Goal: Navigation & Orientation: Find specific page/section

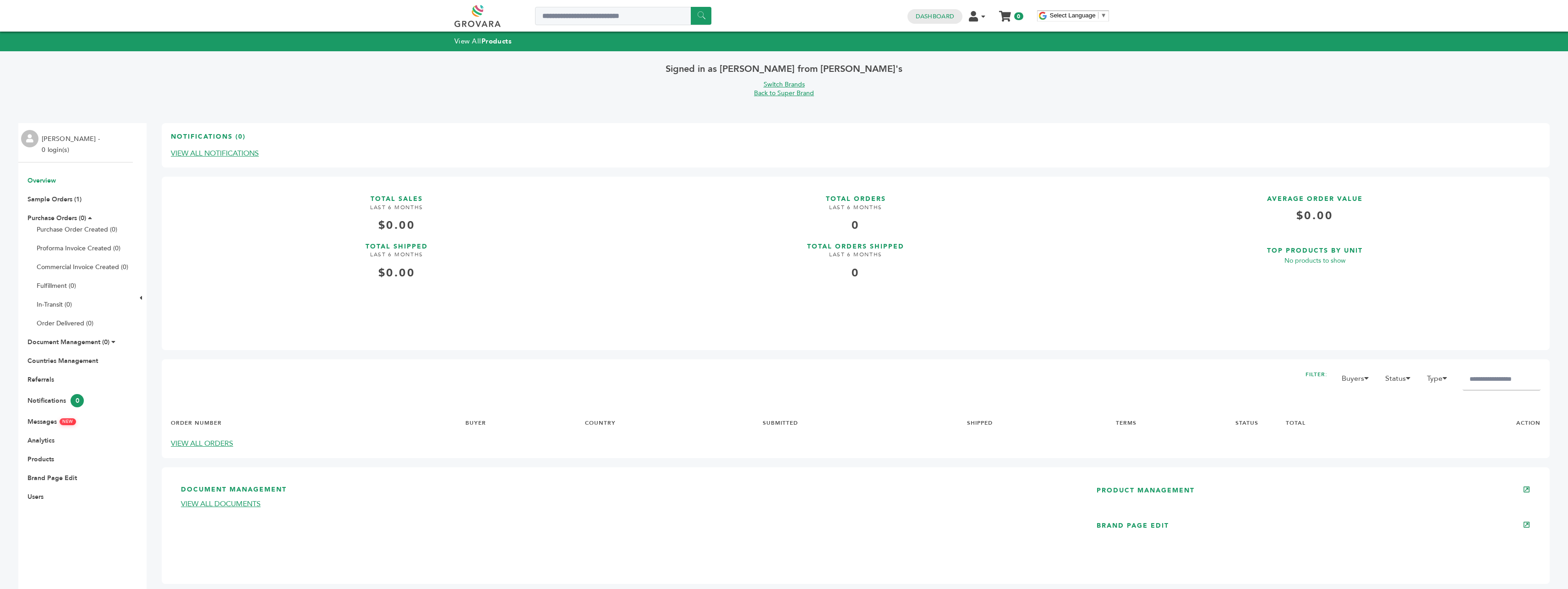
click at [105, 455] on li "Products" at bounding box center [75, 459] width 105 height 8
click at [35, 459] on link "Products" at bounding box center [41, 459] width 27 height 8
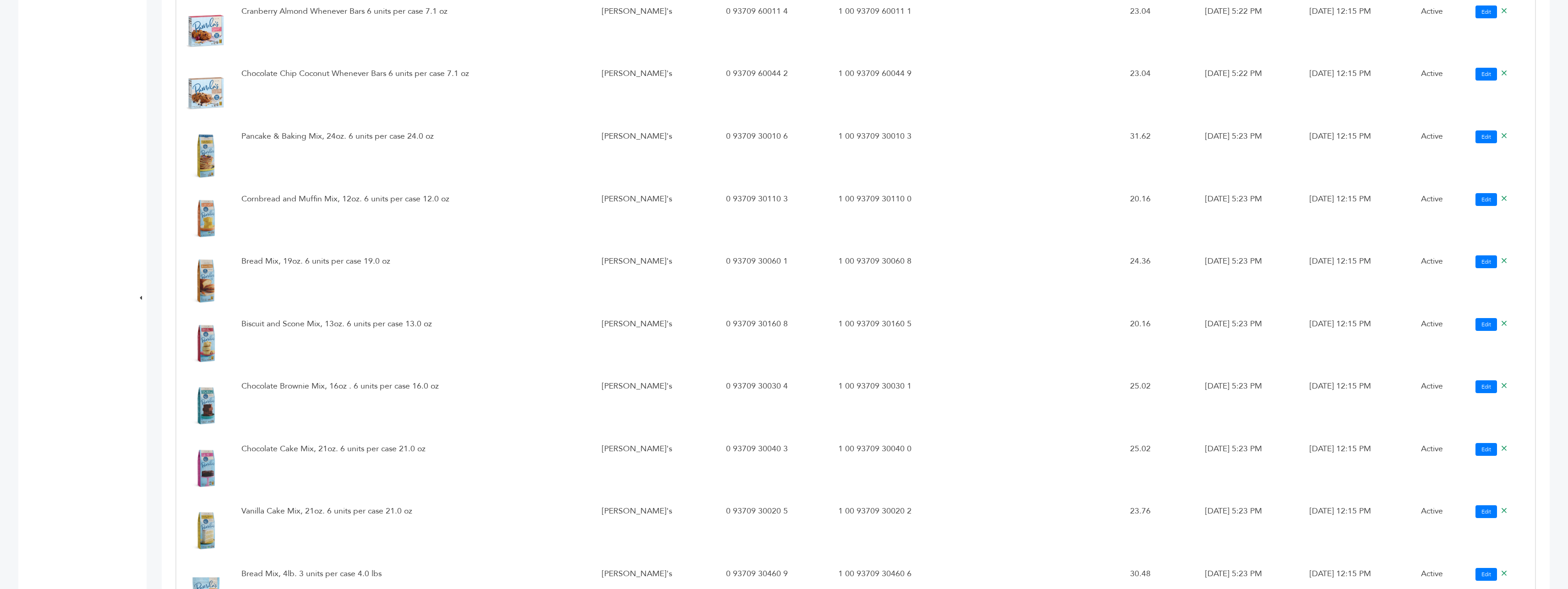
scroll to position [1416, 0]
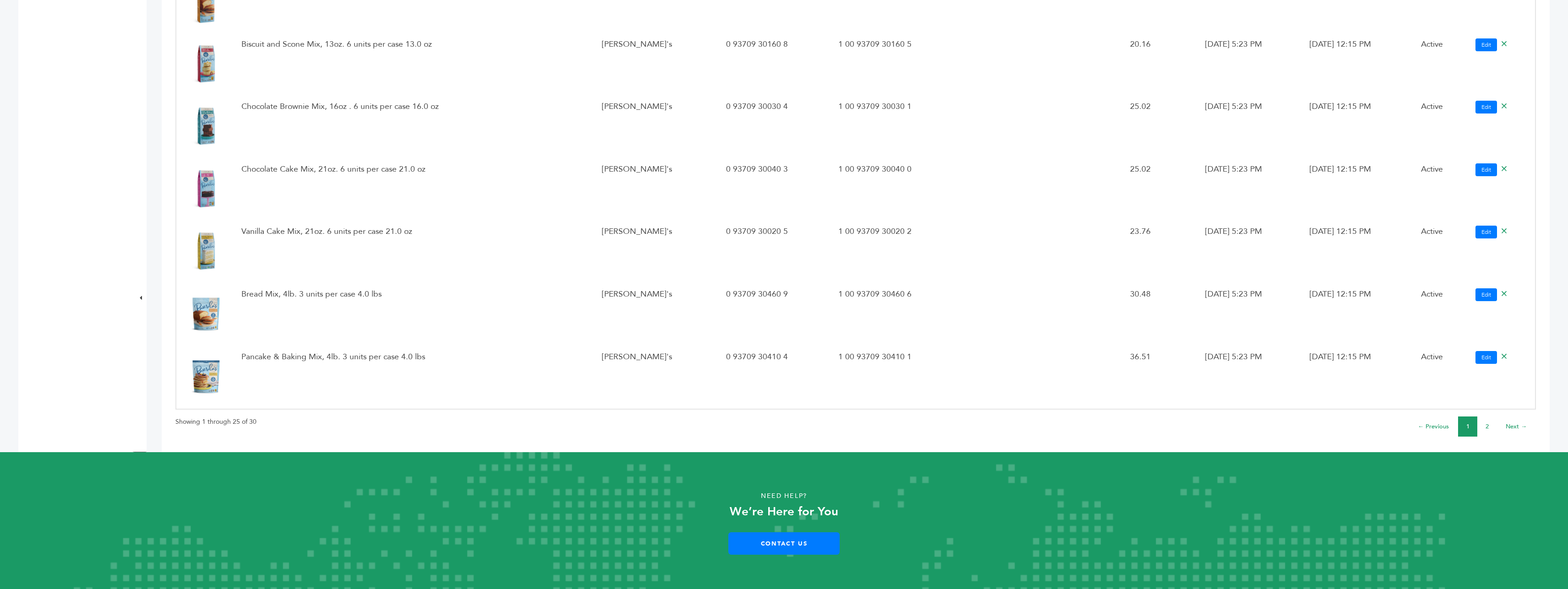
click at [1482, 425] on li "2" at bounding box center [1486, 427] width 19 height 20
click at [1485, 422] on link "2" at bounding box center [1487, 427] width 3 height 8
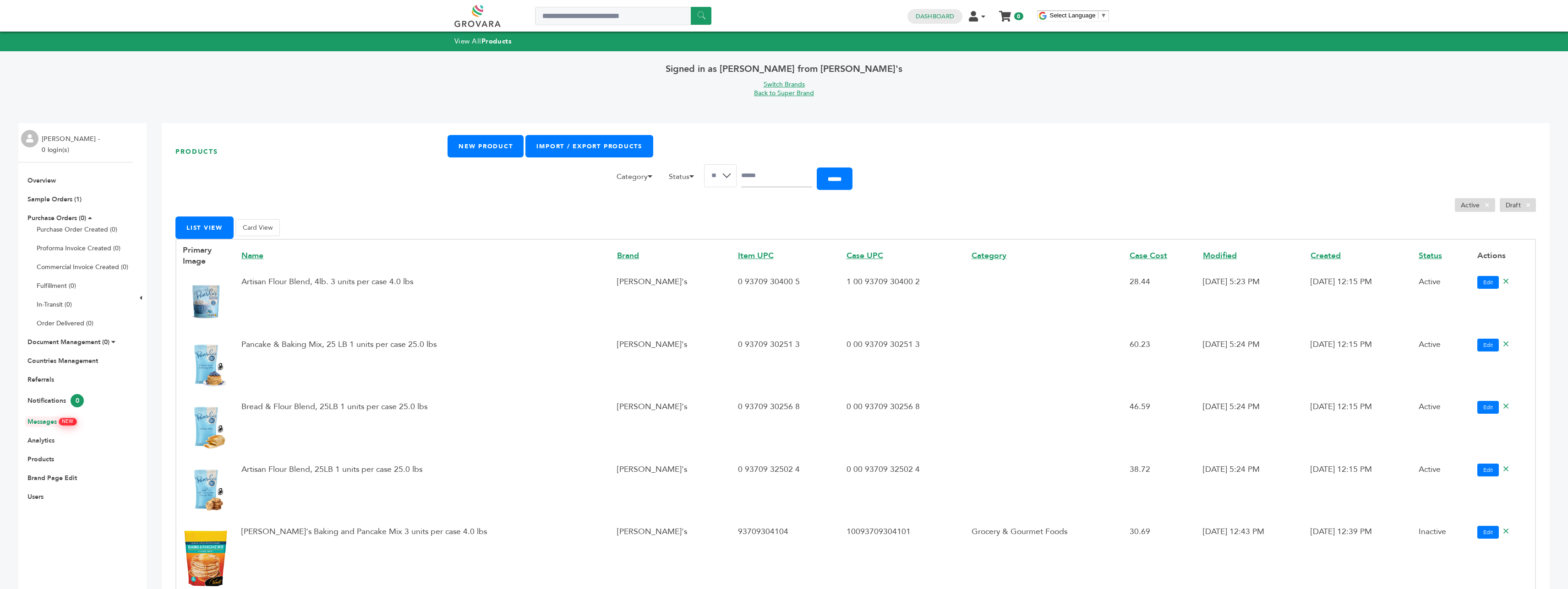
click at [72, 418] on link "Messages NEW" at bounding box center [52, 422] width 49 height 8
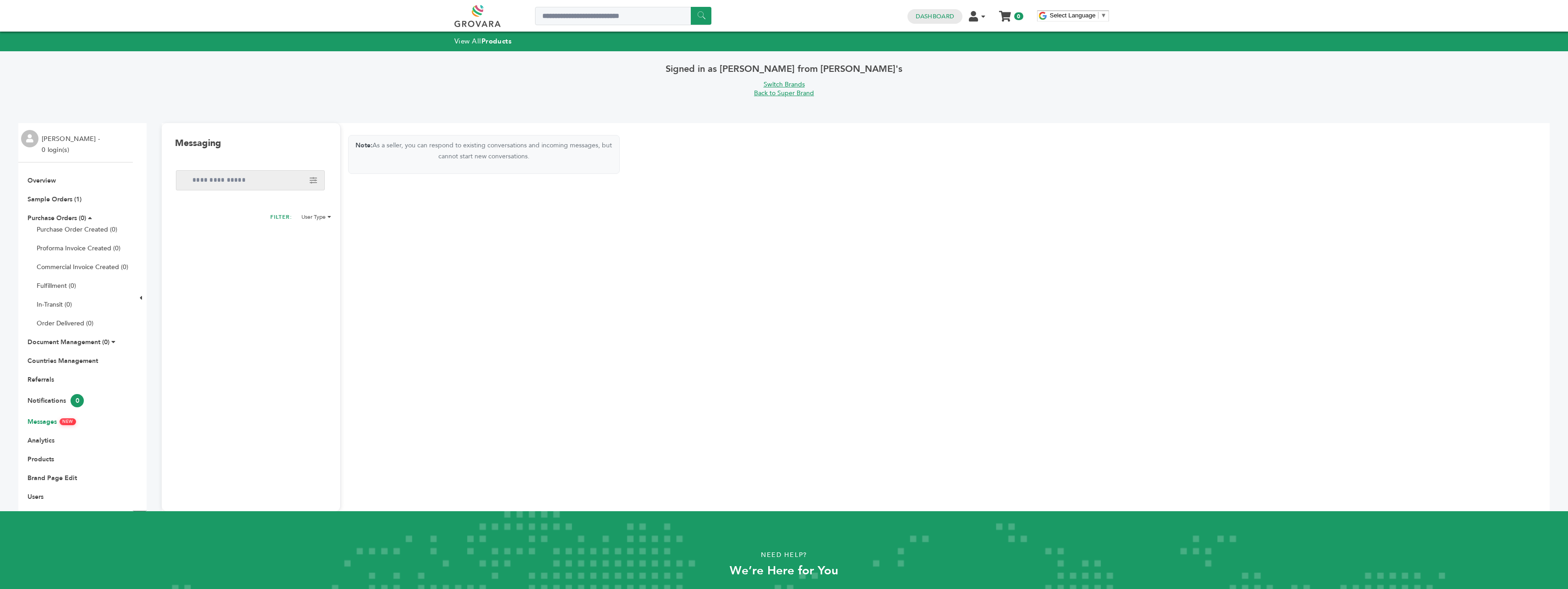
click at [67, 419] on span "NEW" at bounding box center [68, 422] width 17 height 7
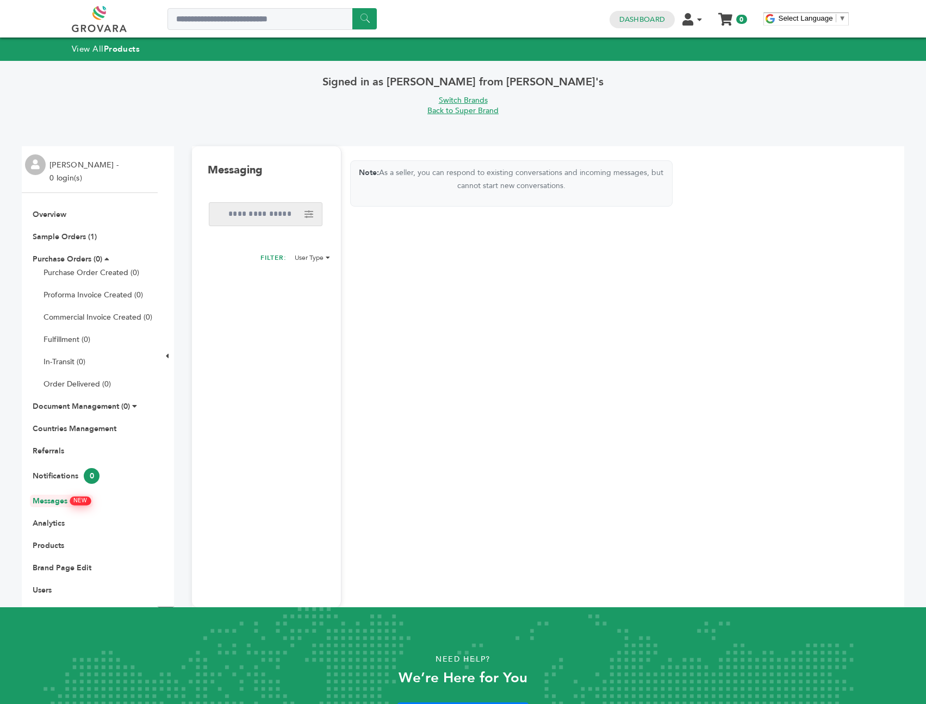
click at [61, 500] on link "Messages NEW" at bounding box center [62, 501] width 58 height 10
click at [645, 18] on link "Dashboard" at bounding box center [643, 20] width 46 height 10
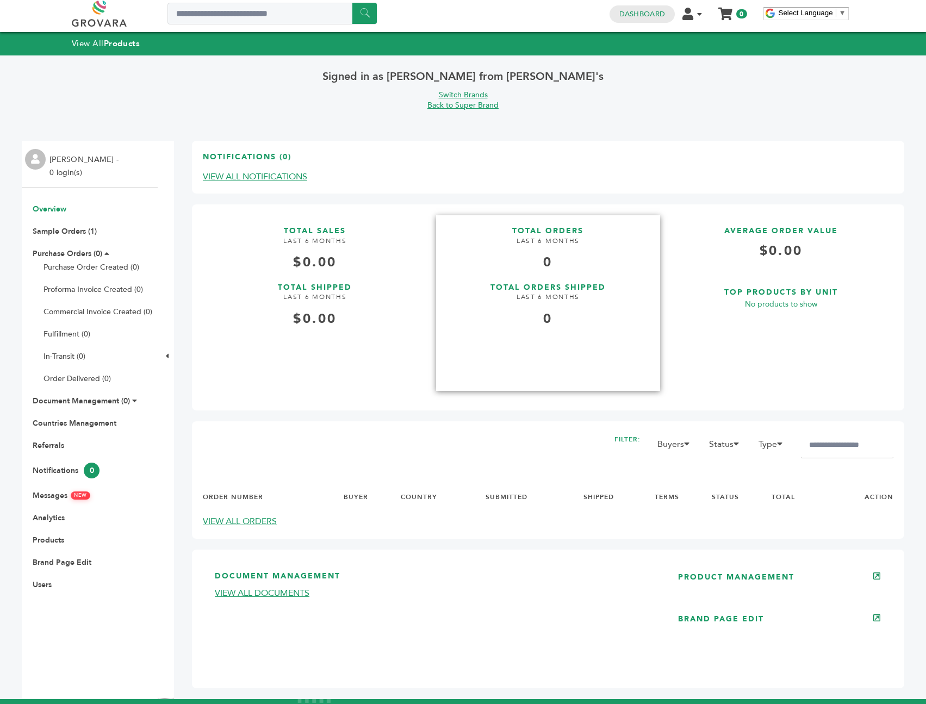
scroll to position [169, 0]
